Goal: Information Seeking & Learning: Learn about a topic

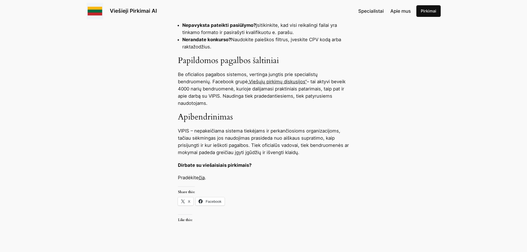
scroll to position [554, 0]
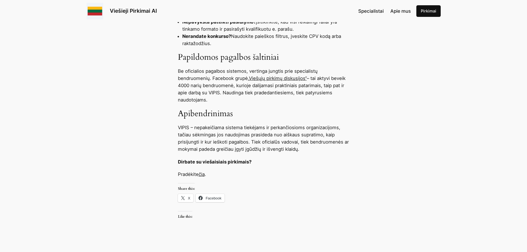
click at [202, 173] on link "čia" at bounding box center [202, 175] width 6 height 6
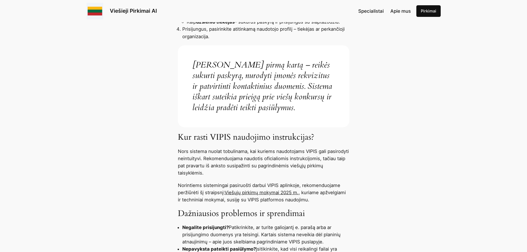
scroll to position [360, 0]
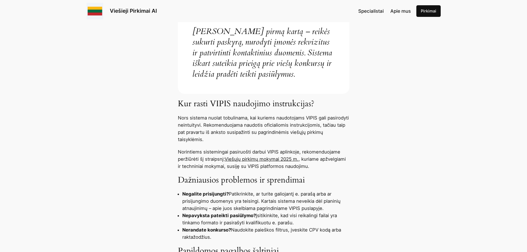
click at [250, 159] on link "Viešųjų pirkimų mokymai 2025 m." at bounding box center [262, 159] width 74 height 6
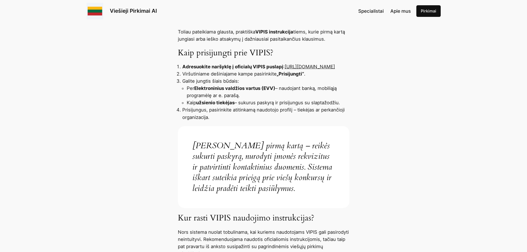
scroll to position [221, 0]
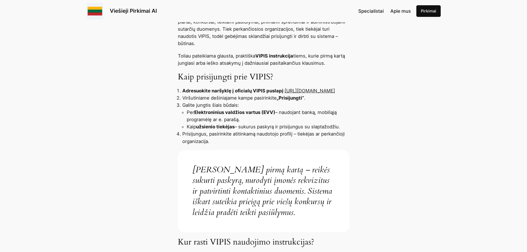
click at [285, 93] on link "https://pirkimai.eviesiejipirkimai.lt" at bounding box center [310, 91] width 50 height 6
click at [285, 92] on link "https://pirkimai.eviesiejipirkimai.lt" at bounding box center [310, 91] width 50 height 6
click at [285, 91] on link "https://pirkimai.eviesiejipirkimai.lt" at bounding box center [310, 91] width 50 height 6
drag, startPoint x: 179, startPoint y: 93, endPoint x: 266, endPoint y: 90, distance: 87.0
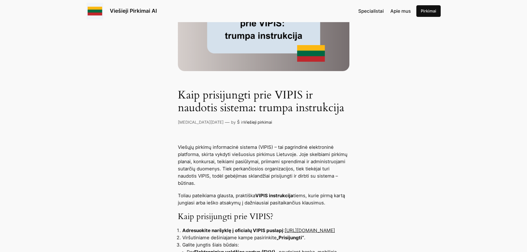
scroll to position [111, 0]
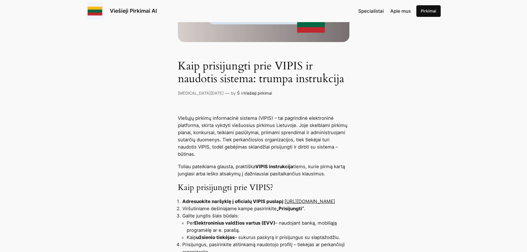
copy link "https://pirkimai.eviesiejipirkimai.lt"
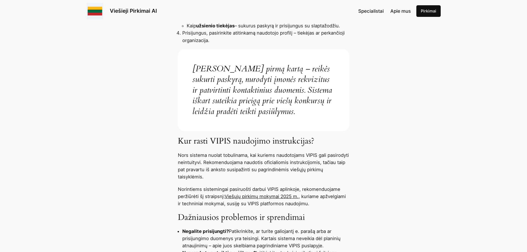
scroll to position [332, 0]
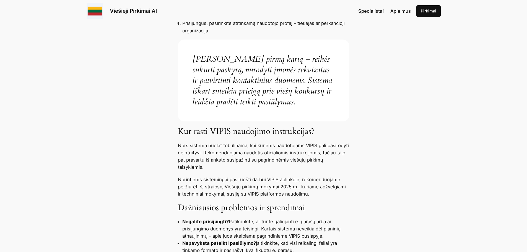
click at [257, 186] on link "Viešųjų pirkimų mokymai 2025 m." at bounding box center [262, 187] width 74 height 6
click at [256, 185] on link "Viešųjų pirkimų mokymai 2025 m." at bounding box center [262, 187] width 74 height 6
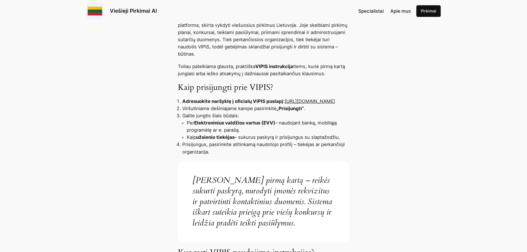
scroll to position [221, 0]
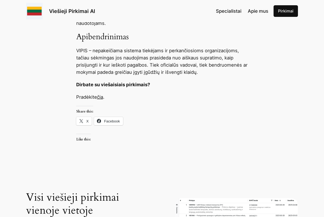
scroll to position [609, 0]
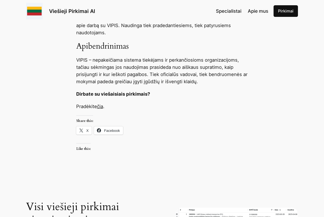
click at [102, 108] on link "čia" at bounding box center [100, 107] width 6 height 6
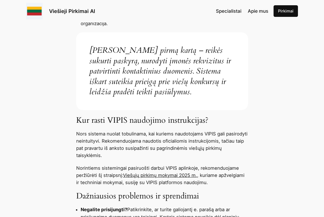
scroll to position [415, 0]
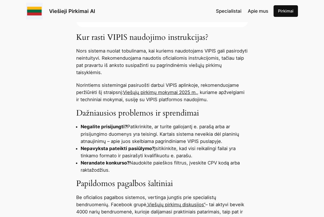
click at [173, 93] on link "Viešųjų pirkimų mokymai 2025 m." at bounding box center [160, 93] width 74 height 6
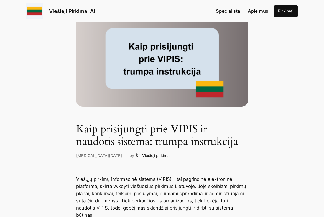
scroll to position [0, 0]
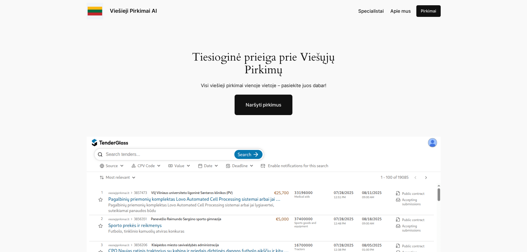
click at [361, 12] on span "Specialistai" at bounding box center [370, 11] width 25 height 6
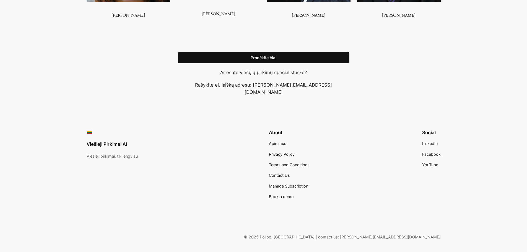
scroll to position [563, 0]
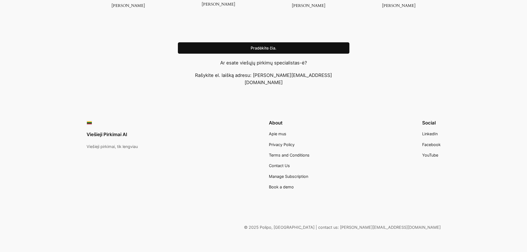
click at [270, 48] on link "Pradėkite čia." at bounding box center [264, 48] width 172 height 12
click at [412, 108] on div "Viešieji Pirkimai AI Viešieji pirkimai, tik lengviau About Apie mus Privacy Pol…" at bounding box center [263, 175] width 527 height 168
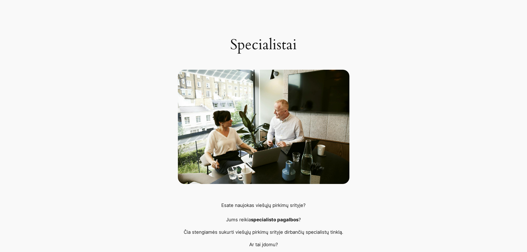
scroll to position [0, 0]
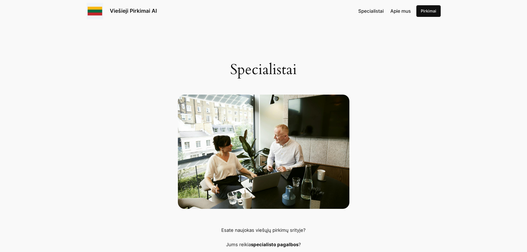
click at [400, 14] on link "Apie mus" at bounding box center [401, 10] width 20 height 7
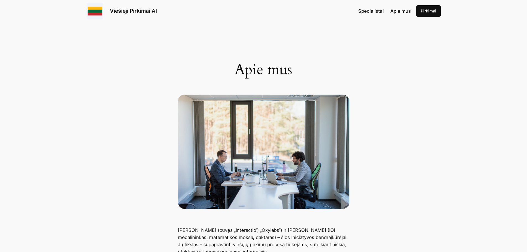
scroll to position [28, 0]
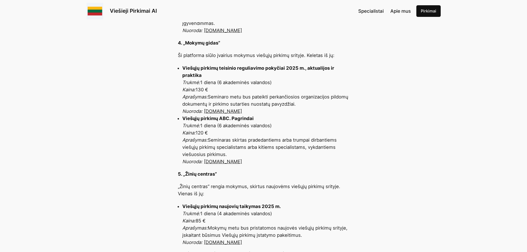
scroll to position [554, 0]
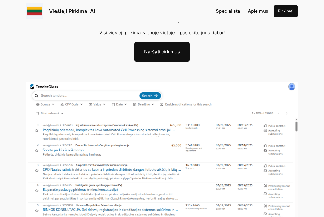
scroll to position [55, 0]
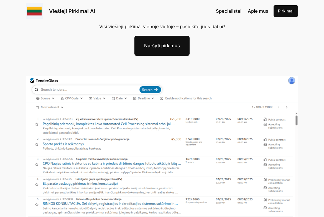
click at [168, 51] on link "Naršyti pirkimus" at bounding box center [161, 46] width 55 height 20
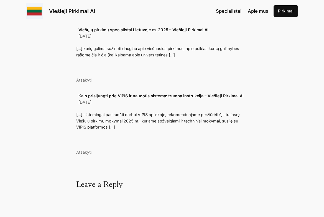
scroll to position [1101, 0]
